Goal: Task Accomplishment & Management: Use online tool/utility

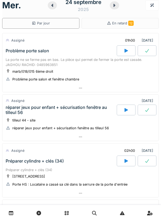
scroll to position [8, 0]
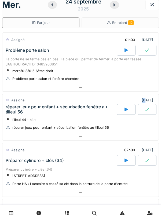
click at [154, 133] on div at bounding box center [80, 137] width 156 height 8
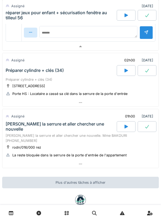
scroll to position [247, 0]
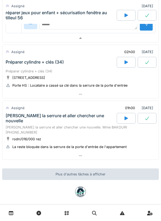
click at [83, 153] on div at bounding box center [80, 156] width 156 height 8
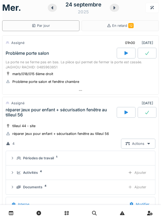
scroll to position [0, 0]
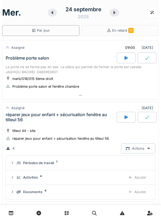
click at [95, 174] on div "Activités 4 Ajouter" at bounding box center [80, 178] width 141 height 10
click at [85, 95] on div at bounding box center [80, 96] width 156 height 8
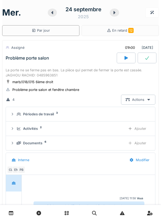
scroll to position [19, 0]
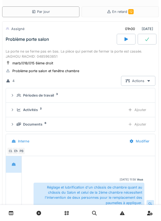
click at [142, 110] on div "Ajouter" at bounding box center [136, 110] width 27 height 10
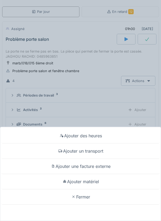
click at [95, 183] on div "Ajouter matériel" at bounding box center [80, 181] width 158 height 15
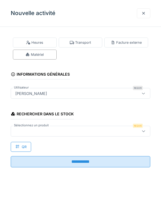
click at [45, 131] on div at bounding box center [71, 131] width 117 height 6
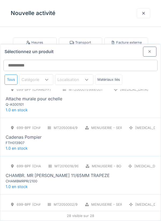
scroll to position [0, 0]
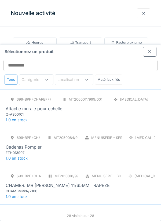
click at [144, 13] on div at bounding box center [143, 13] width 4 height 5
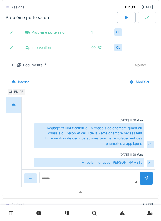
scroll to position [114, 0]
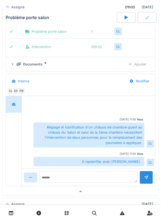
click at [156, 218] on link at bounding box center [150, 213] width 14 height 13
